Goal: Task Accomplishment & Management: Manage account settings

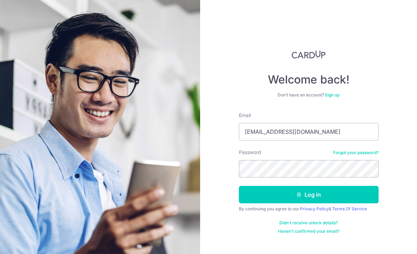
click at [308, 194] on button "Log in" at bounding box center [309, 194] width 140 height 17
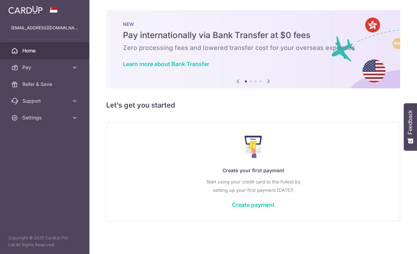
scroll to position [7, 0]
click at [42, 15] on div at bounding box center [210, 128] width 421 height 256
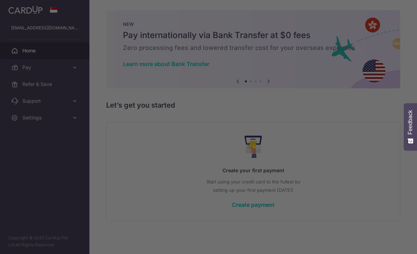
scroll to position [0, 0]
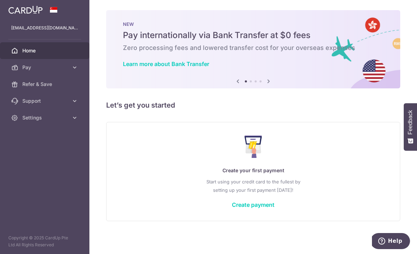
click at [0, 0] on icon "button" at bounding box center [0, 0] width 0 height 0
click at [43, 76] on link "Refer & Save" at bounding box center [44, 84] width 89 height 17
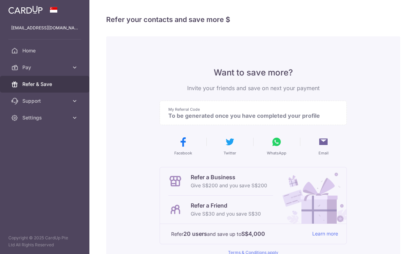
click at [0, 0] on header at bounding box center [0, 0] width 0 height 0
click at [0, 0] on icon "button" at bounding box center [0, 0] width 0 height 0
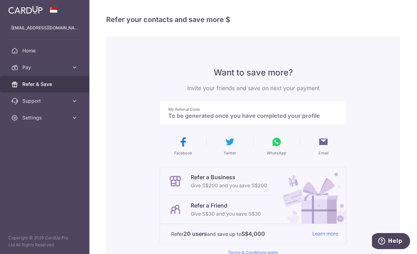
click at [0, 0] on img at bounding box center [0, 0] width 0 height 0
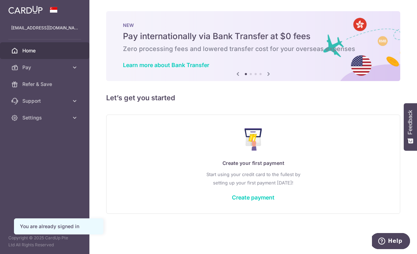
click at [0, 0] on img at bounding box center [0, 0] width 0 height 0
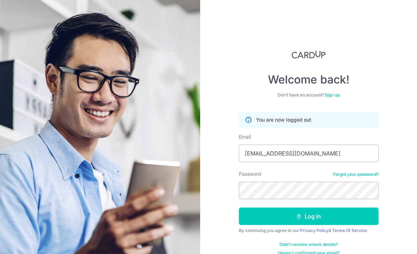
click at [308, 216] on button "Log in" at bounding box center [309, 215] width 140 height 17
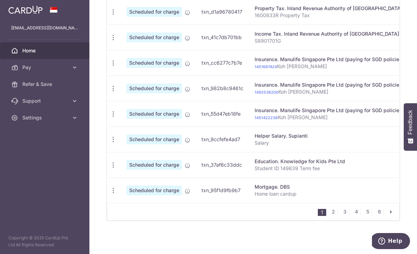
scroll to position [292, 0]
